Goal: Task Accomplishment & Management: Manage account settings

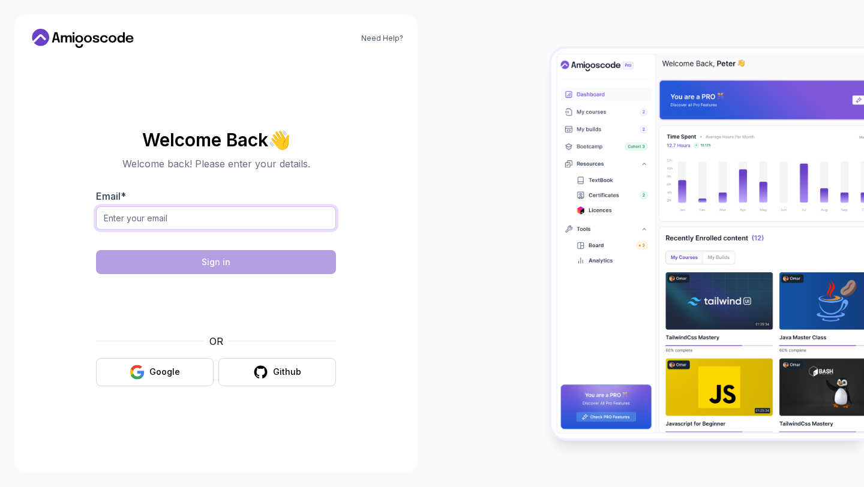
click at [243, 226] on input "Email *" at bounding box center [216, 217] width 240 height 23
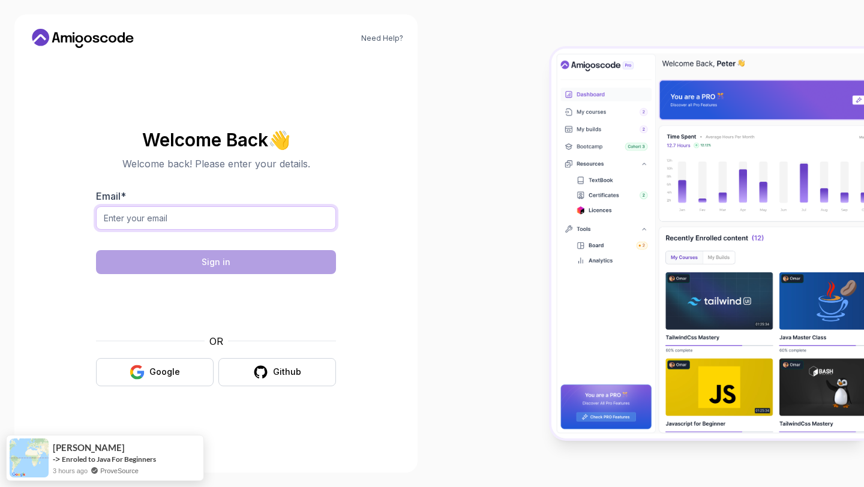
type input "arfathh.syed@gmail.com"
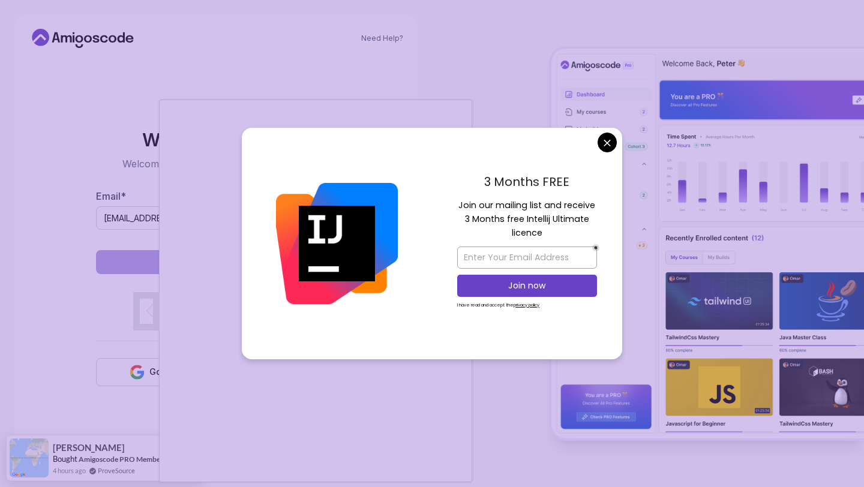
click at [609, 136] on body "Need Help? Welcome Back 👋 Welcome back! Please enter your details. Email * arfa…" at bounding box center [432, 243] width 864 height 487
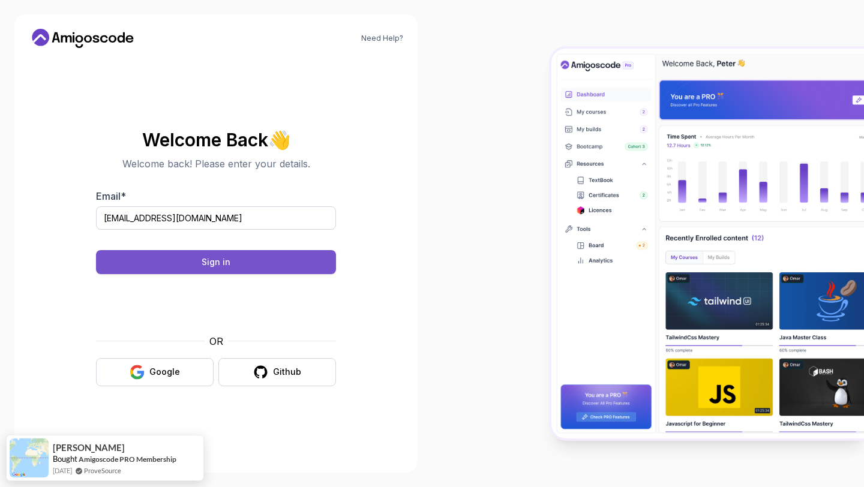
click at [225, 261] on div "Sign in" at bounding box center [216, 262] width 29 height 12
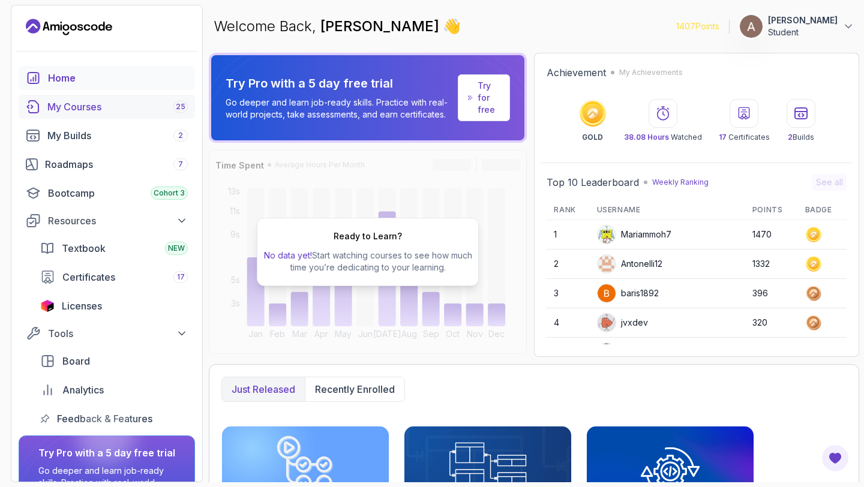
click at [90, 107] on div "My Courses 25" at bounding box center [117, 107] width 140 height 14
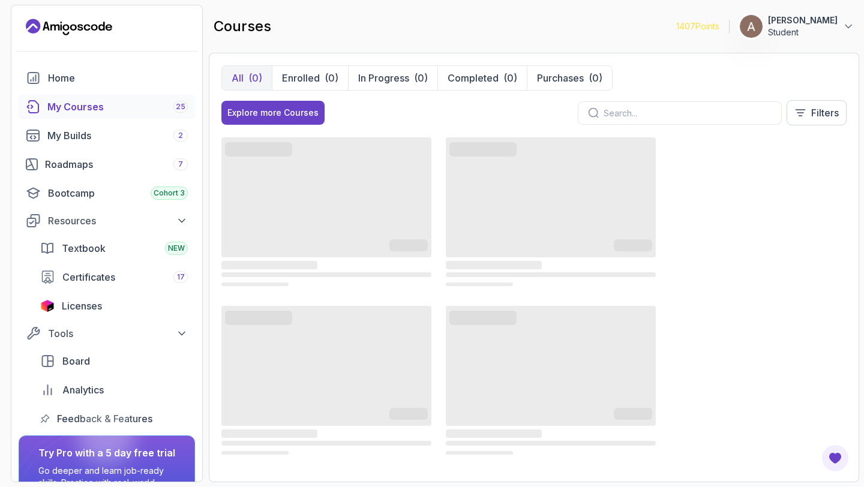
click at [838, 25] on button "[PERSON_NAME] Student" at bounding box center [796, 26] width 115 height 24
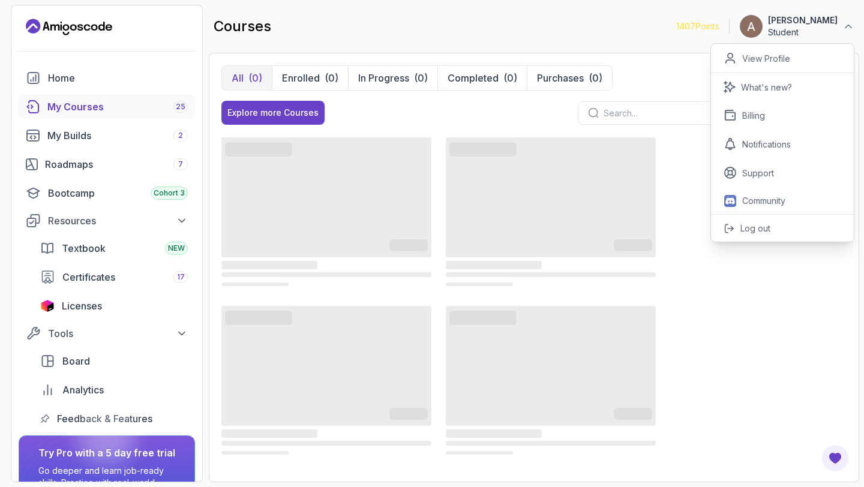
click at [837, 25] on button "[PERSON_NAME] Student" at bounding box center [796, 26] width 115 height 24
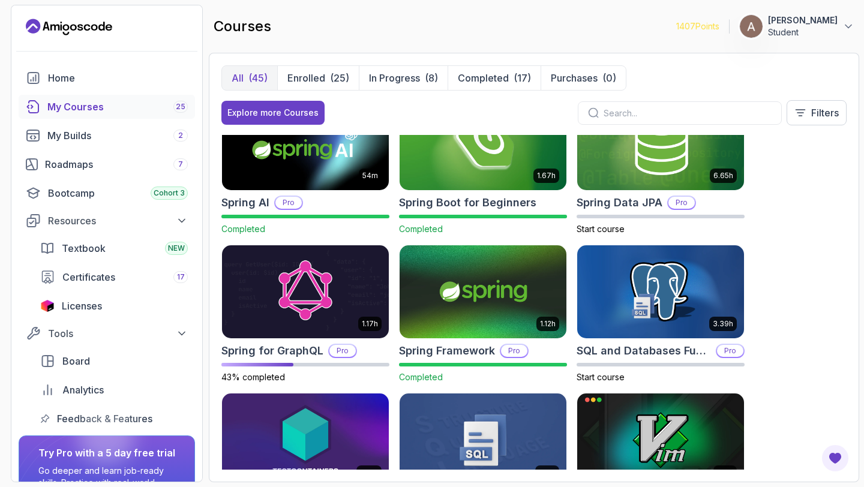
scroll to position [1896, 0]
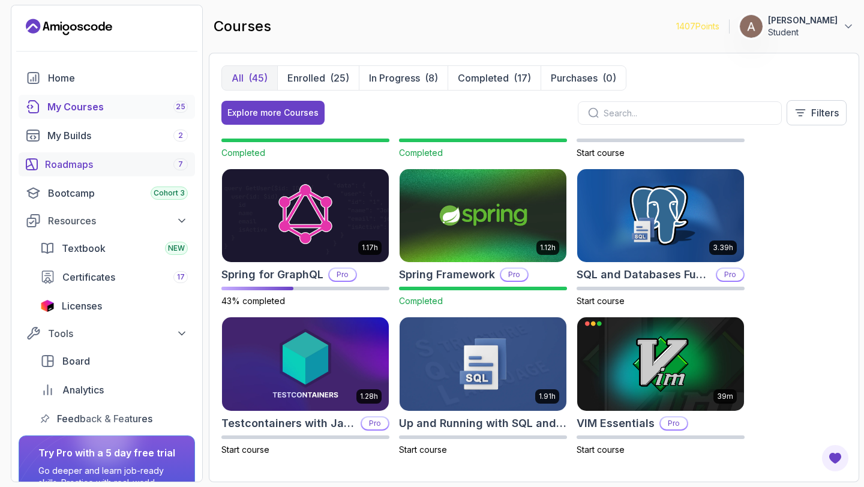
click at [83, 170] on div "Roadmaps 7" at bounding box center [116, 164] width 143 height 14
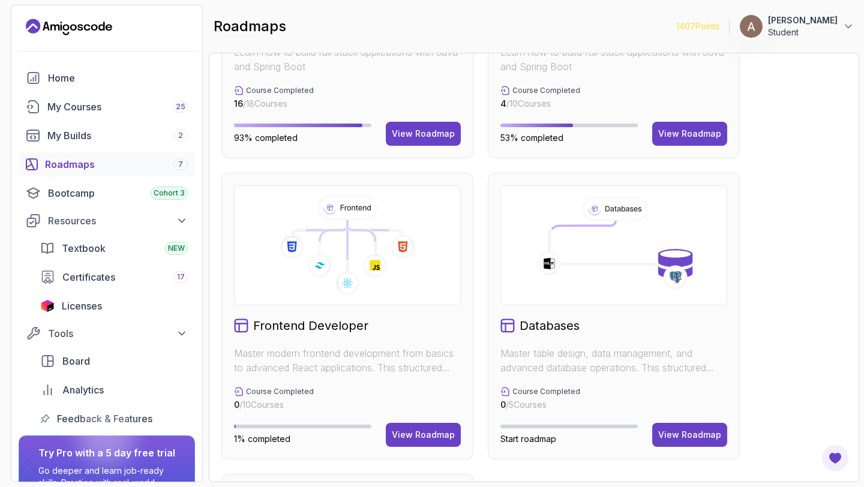
scroll to position [587, 0]
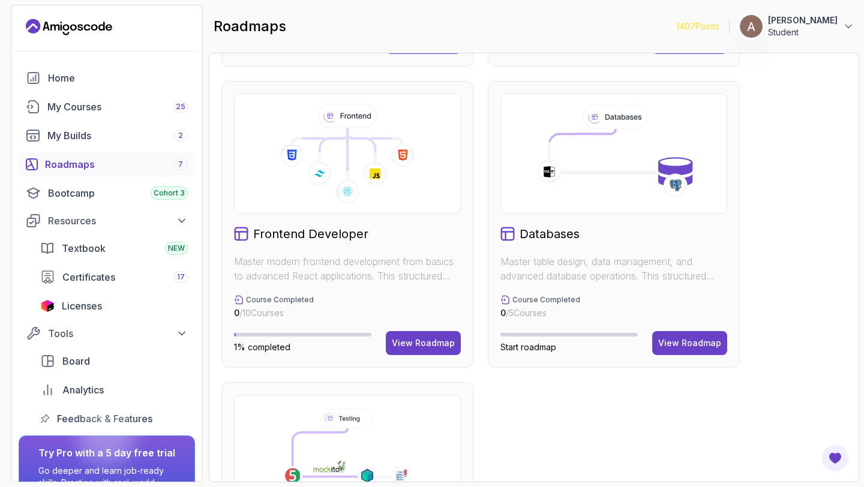
click at [587, 305] on div "Course Completed 0 / 5 Courses" at bounding box center [613, 307] width 227 height 24
click at [667, 348] on div "View Roadmap" at bounding box center [689, 343] width 63 height 12
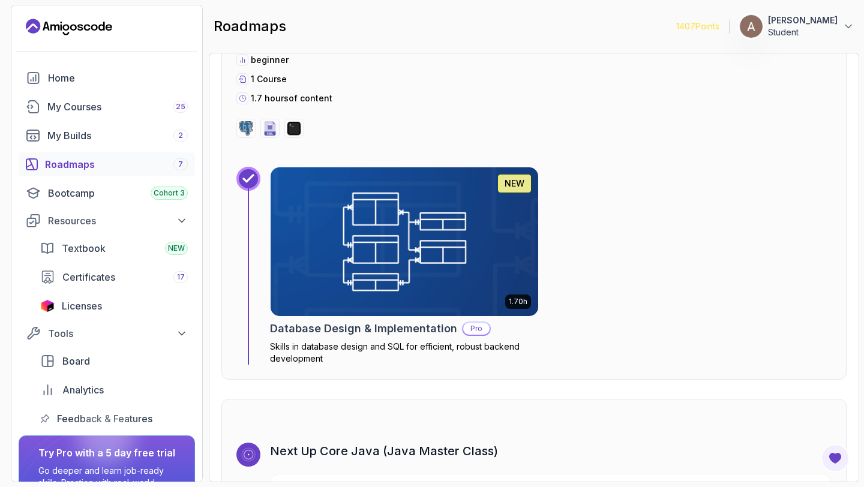
scroll to position [2565, 0]
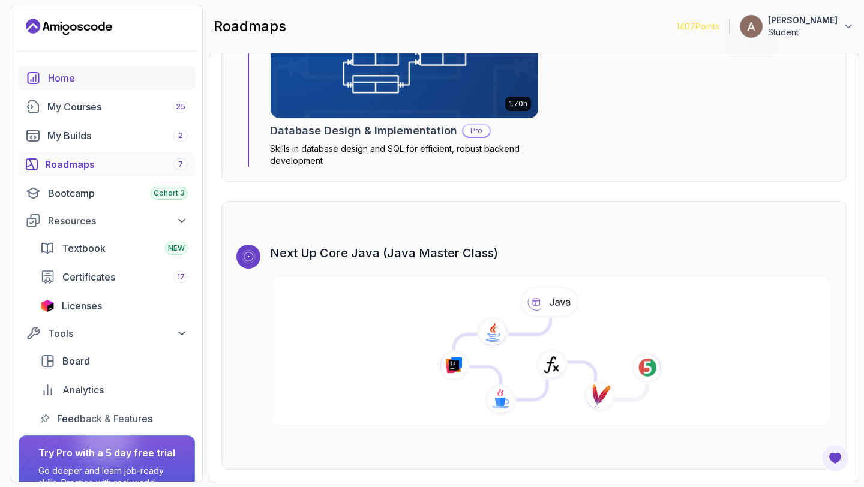
click at [104, 82] on div "Home" at bounding box center [118, 78] width 140 height 14
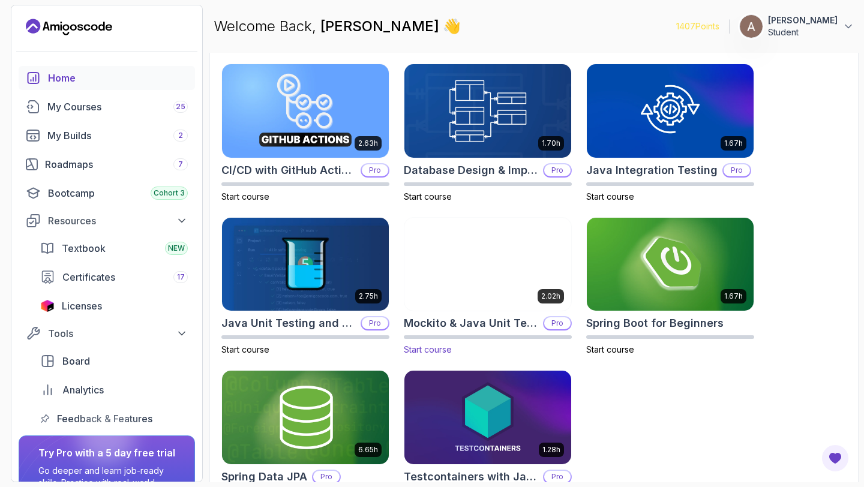
scroll to position [363, 0]
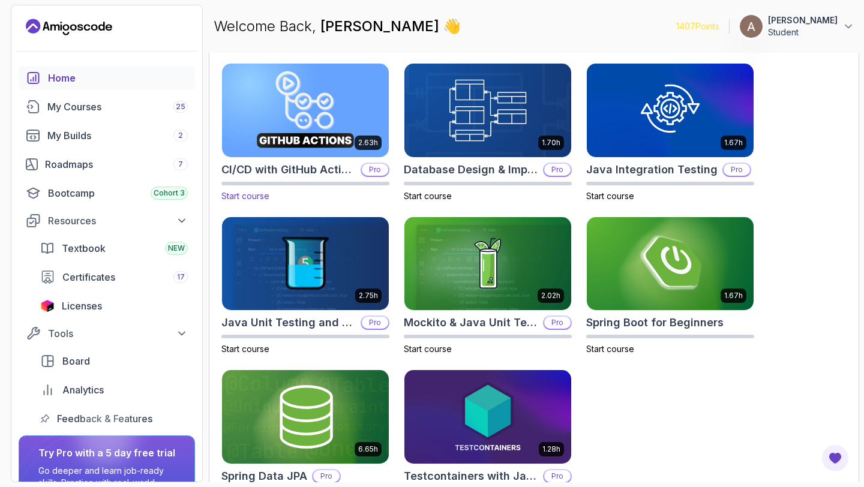
click at [313, 142] on img at bounding box center [305, 110] width 175 height 98
